Goal: Task Accomplishment & Management: Manage account settings

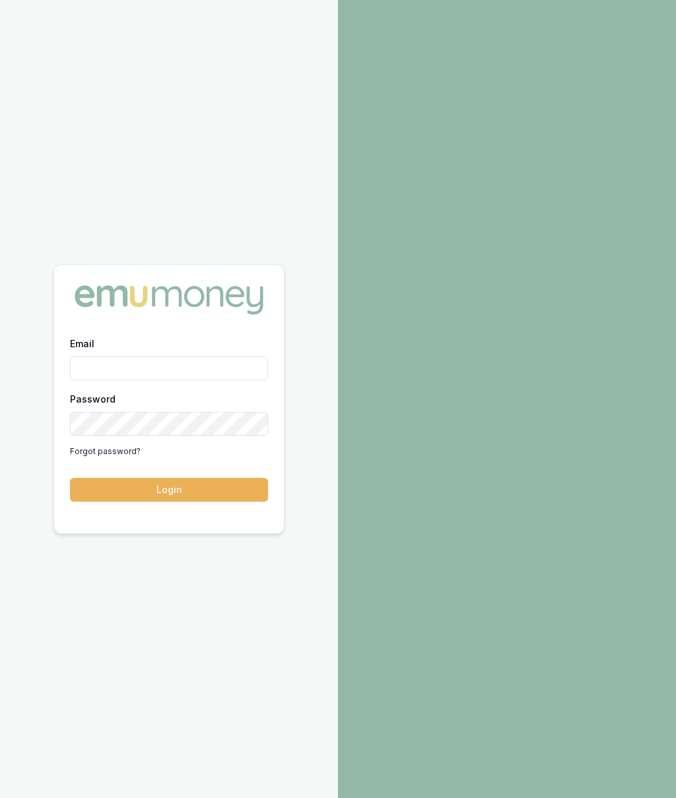
click at [219, 366] on input "Email" at bounding box center [169, 368] width 198 height 24
type input "[PERSON_NAME][EMAIL_ADDRESS][PERSON_NAME][DOMAIN_NAME]"
click at [219, 493] on button "Login" at bounding box center [169, 490] width 198 height 24
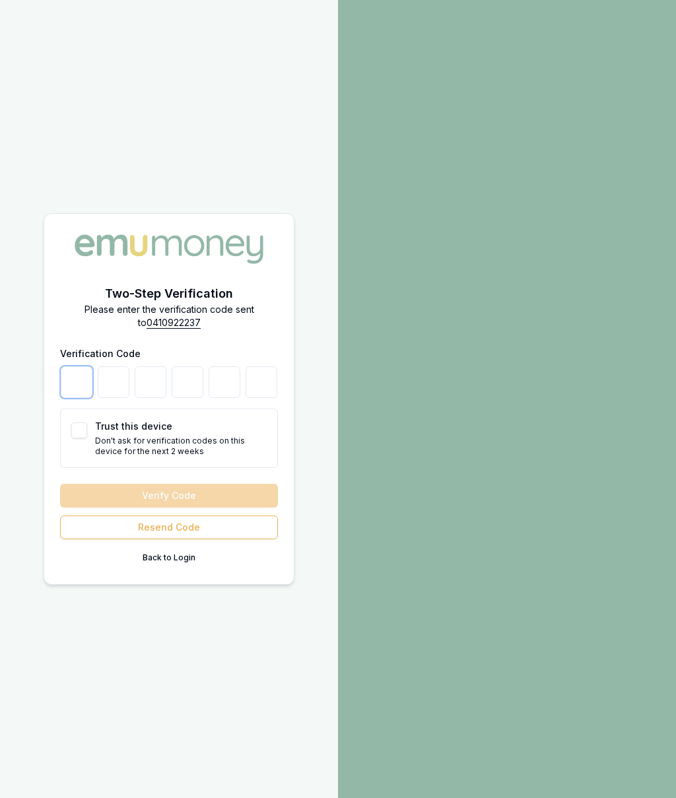
click at [79, 387] on input "number" at bounding box center [77, 382] width 32 height 32
type input "6"
type input "2"
type input "3"
type input "7"
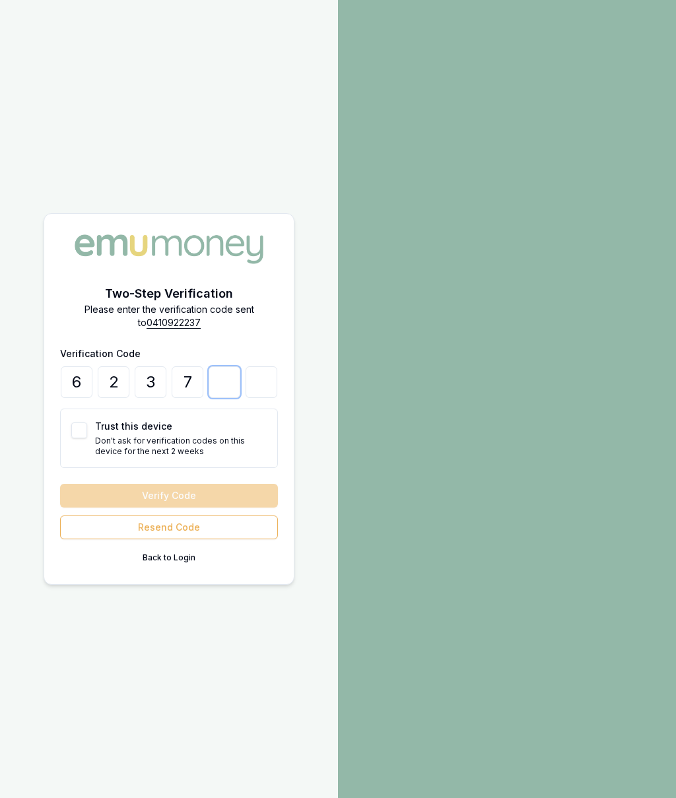
type input "9"
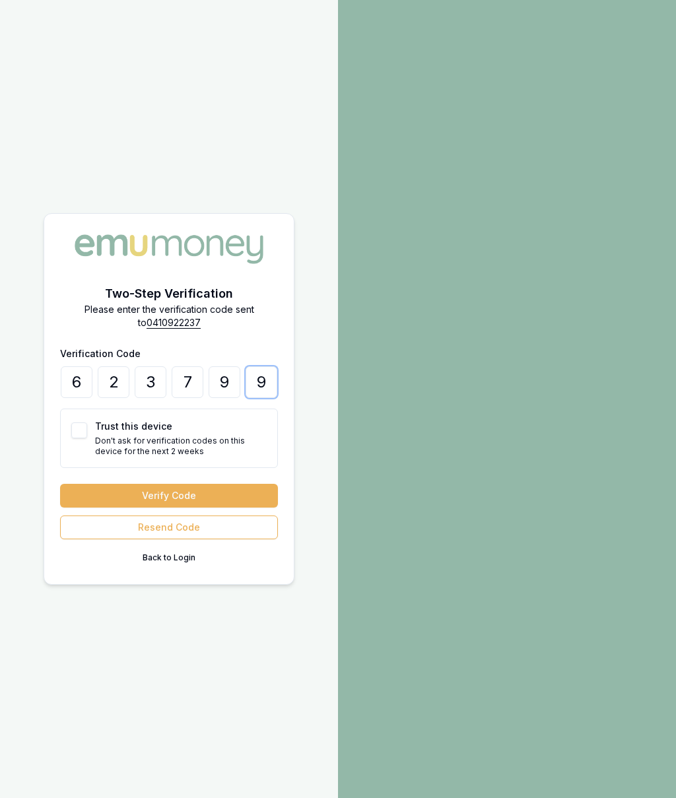
type input "9"
click at [84, 429] on button "Trust this device" at bounding box center [79, 430] width 16 height 16
checkbox input "true"
click at [218, 488] on button "Verify Code" at bounding box center [169, 496] width 218 height 24
